Goal: Communication & Community: Answer question/provide support

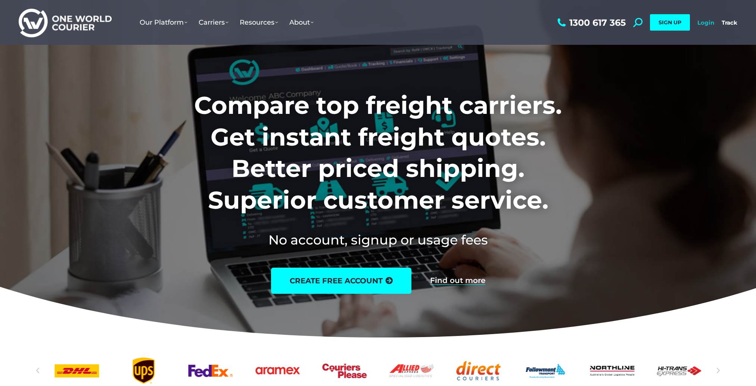
click at [705, 25] on link "Login" at bounding box center [705, 22] width 17 height 7
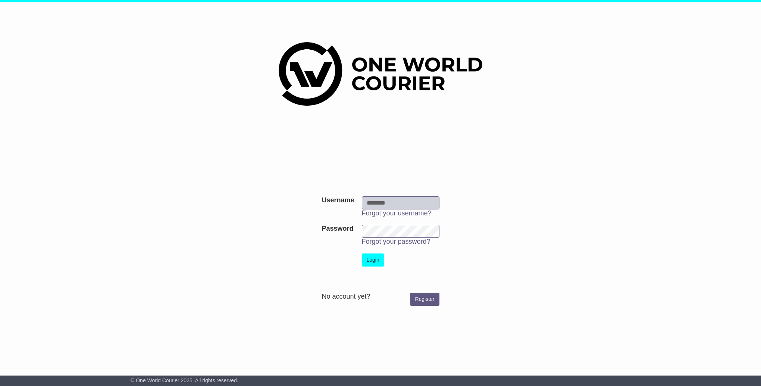
type input "**********"
click at [367, 265] on button "Login" at bounding box center [373, 259] width 22 height 13
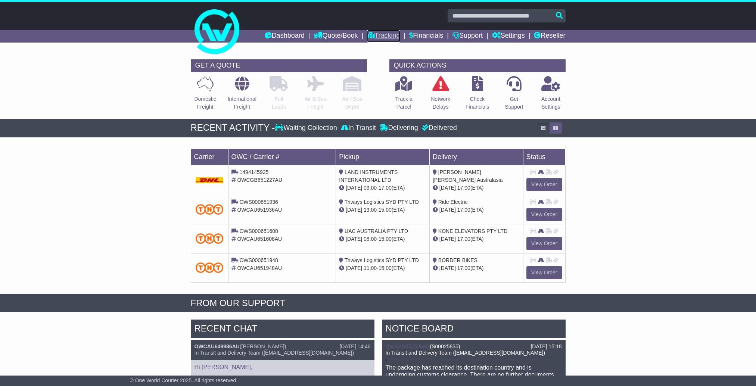
click at [369, 37] on icon at bounding box center [370, 35] width 7 height 7
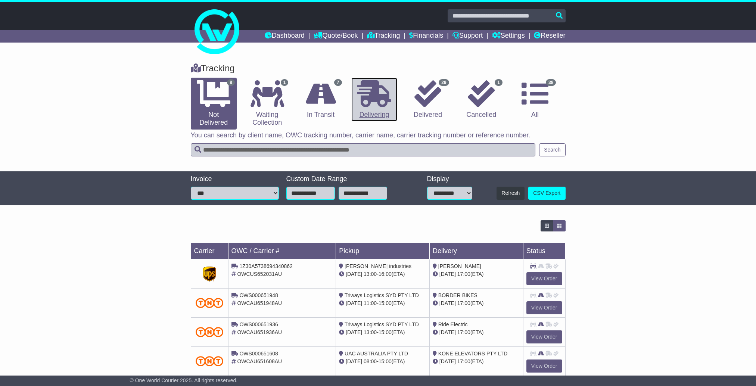
click at [361, 105] on icon at bounding box center [374, 93] width 34 height 27
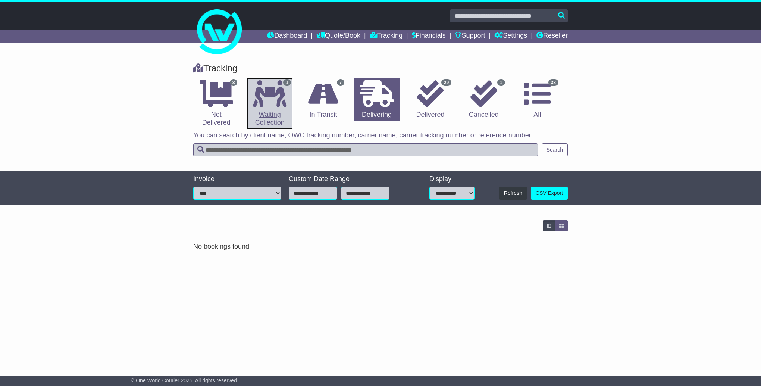
click at [247, 111] on link "1 Waiting Collection" at bounding box center [270, 104] width 46 height 52
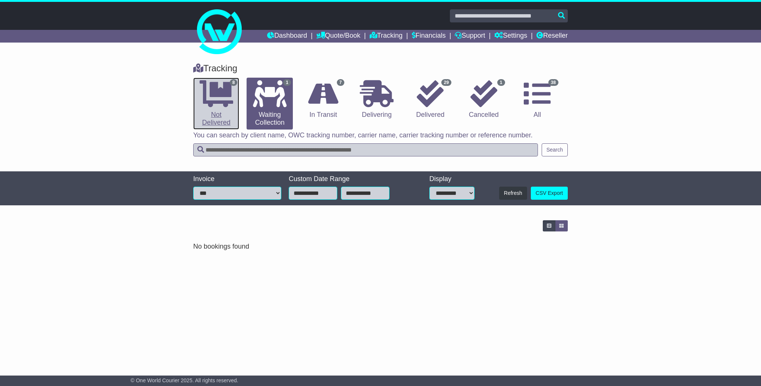
click at [233, 113] on link "8 Not Delivered" at bounding box center [216, 104] width 46 height 52
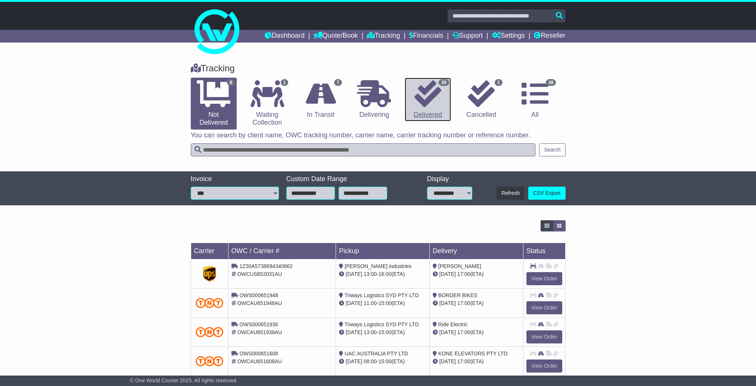
click at [433, 111] on link "29 Delivered" at bounding box center [428, 100] width 46 height 44
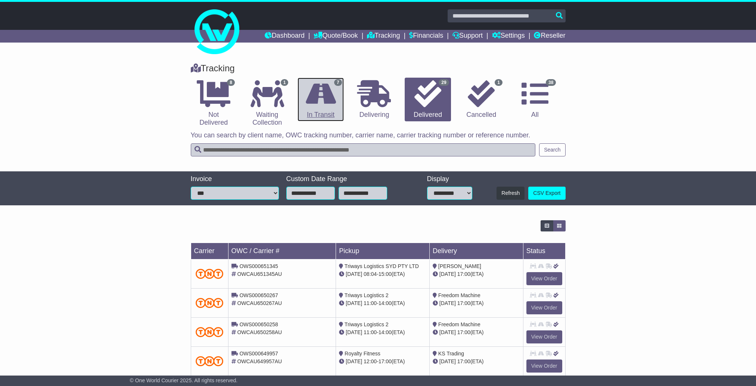
click at [317, 101] on icon at bounding box center [321, 93] width 30 height 27
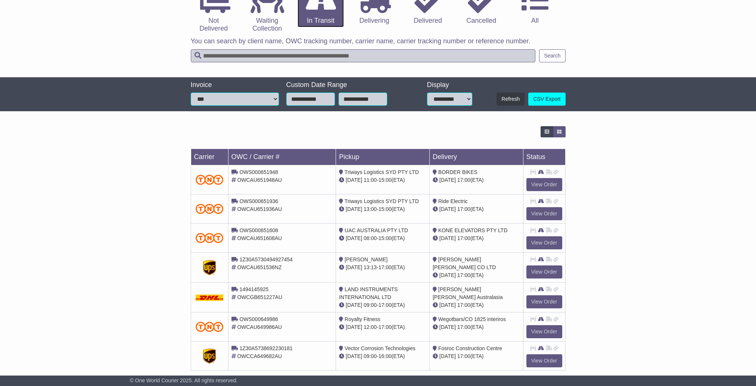
scroll to position [105, 0]
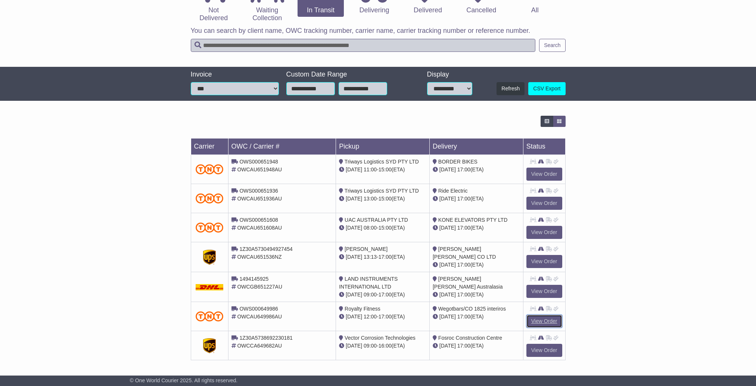
click at [549, 321] on link "View Order" at bounding box center [544, 321] width 36 height 13
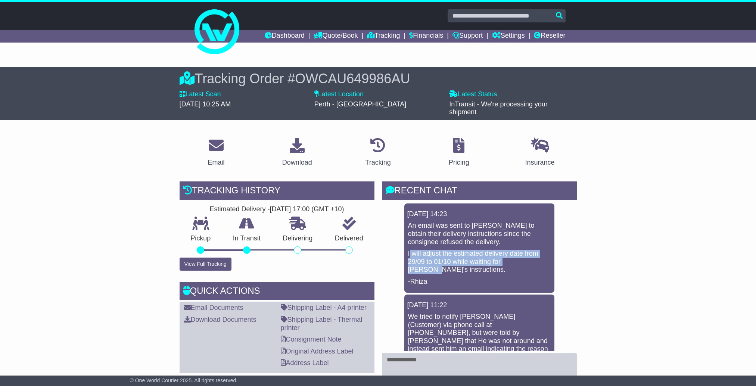
drag, startPoint x: 410, startPoint y: 253, endPoint x: 546, endPoint y: 261, distance: 136.1
click at [546, 261] on p "I will adjust the estimated delivery date from 29/09 to 01/10 while waiting for…" at bounding box center [479, 262] width 143 height 24
click at [522, 265] on p "I will adjust the estimated delivery date from 29/09 to 01/10 while waiting for…" at bounding box center [479, 262] width 143 height 24
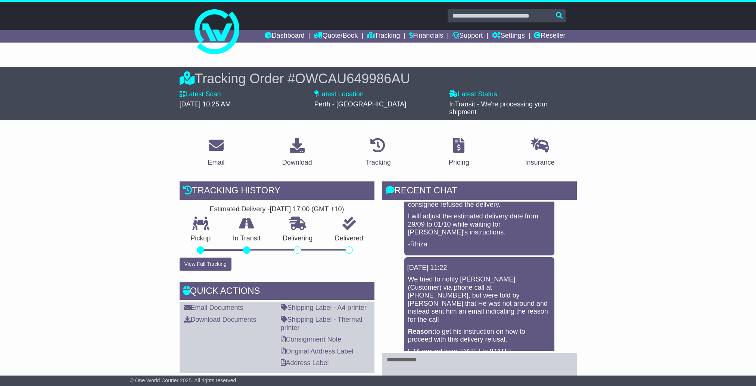
scroll to position [75, 0]
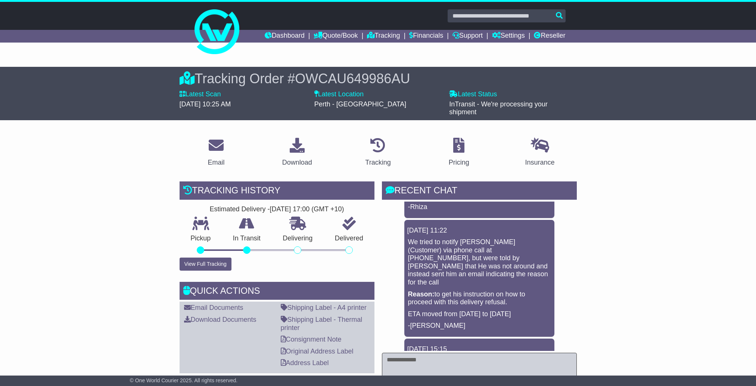
click at [436, 364] on textarea at bounding box center [479, 369] width 195 height 32
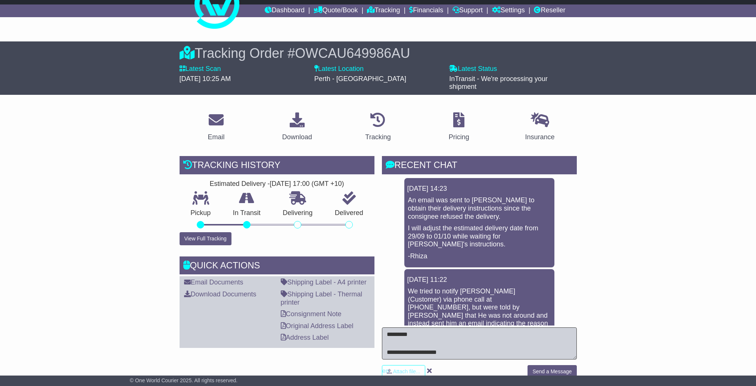
scroll to position [37, 0]
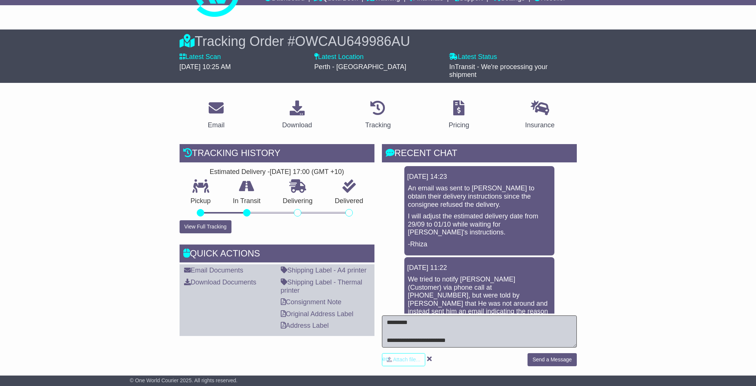
click at [471, 341] on textarea "**********" at bounding box center [479, 331] width 195 height 32
type textarea "**********"
click at [570, 360] on button "Send a Message" at bounding box center [551, 359] width 49 height 13
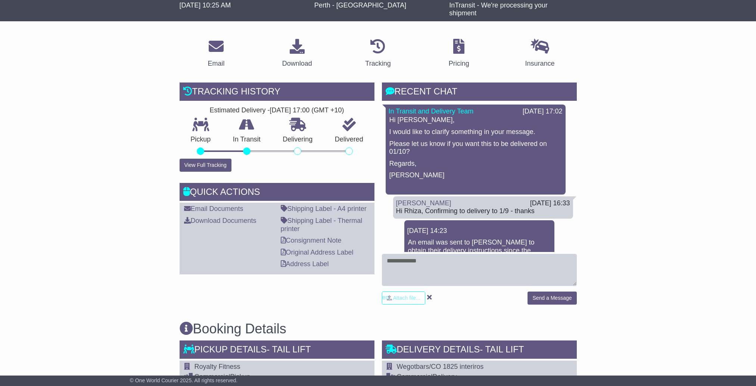
scroll to position [112, 0]
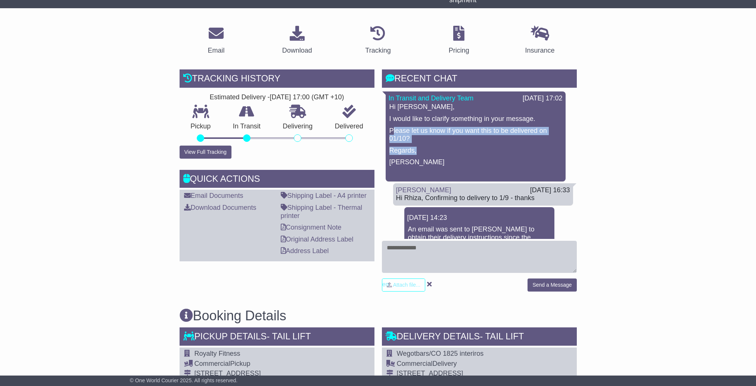
drag, startPoint x: 393, startPoint y: 126, endPoint x: 552, endPoint y: 143, distance: 159.5
click at [552, 143] on div "Hi [PERSON_NAME], I would like to clarify something in your message. Please let…" at bounding box center [476, 140] width 174 height 75
click at [423, 253] on textarea at bounding box center [479, 257] width 195 height 32
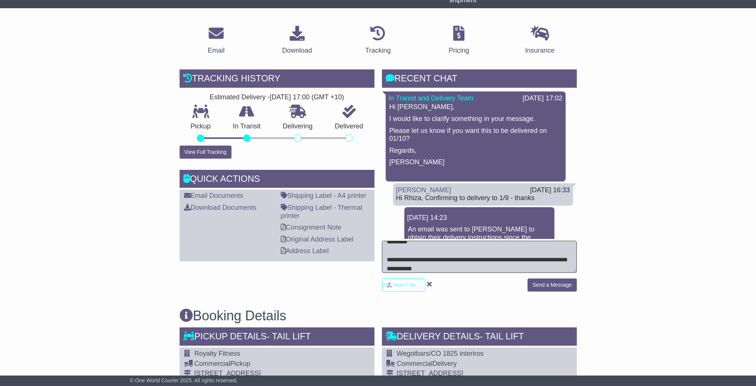
scroll to position [24, 0]
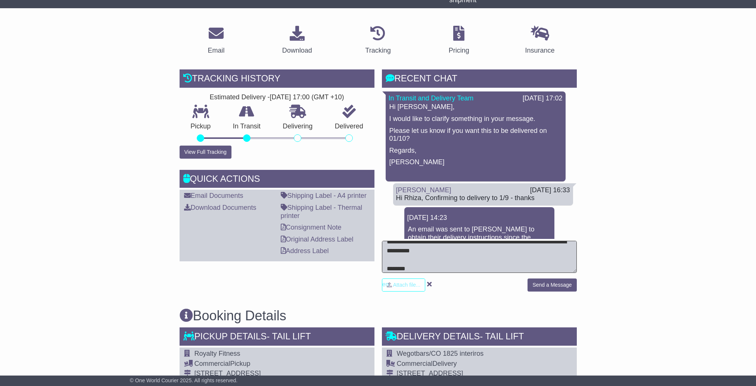
drag, startPoint x: 536, startPoint y: 245, endPoint x: 533, endPoint y: 240, distance: 5.4
type textarea "**********"
drag, startPoint x: 557, startPoint y: 286, endPoint x: 540, endPoint y: 274, distance: 20.5
click at [557, 286] on button "Send a Message" at bounding box center [551, 284] width 49 height 13
